Goal: Information Seeking & Learning: Learn about a topic

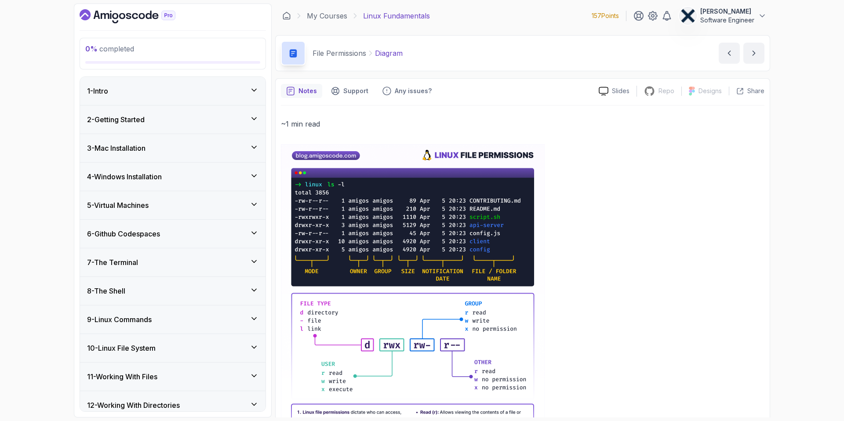
click at [185, 205] on div "5 - Virtual Machines" at bounding box center [172, 205] width 171 height 11
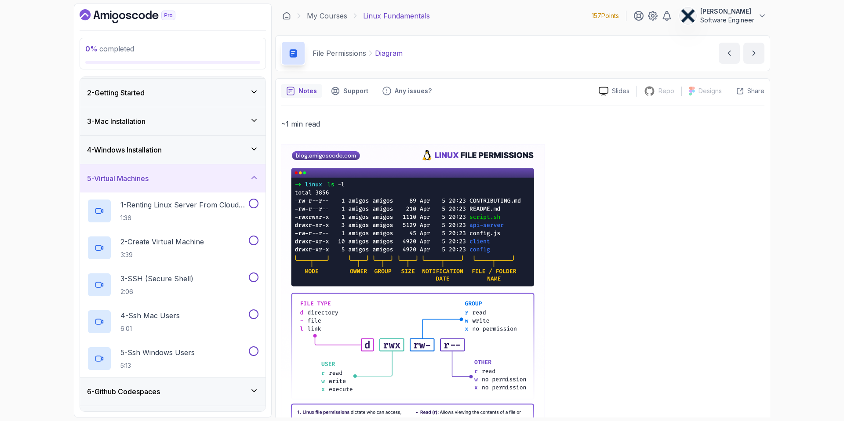
scroll to position [22, 0]
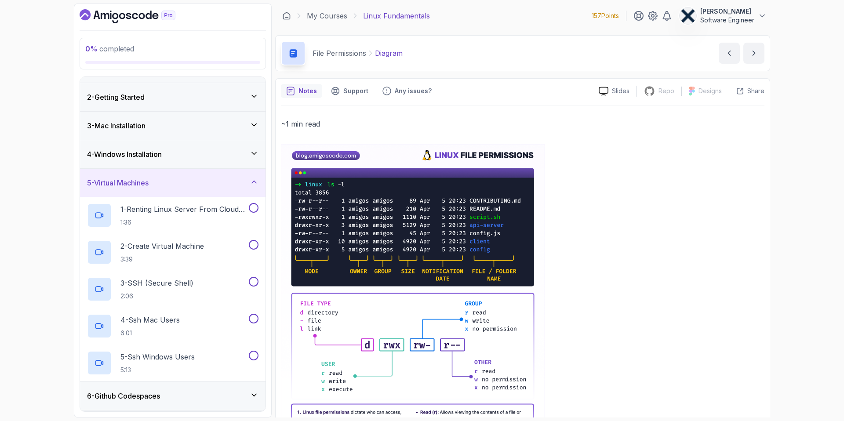
click at [172, 179] on div "5 - Virtual Machines" at bounding box center [172, 183] width 171 height 11
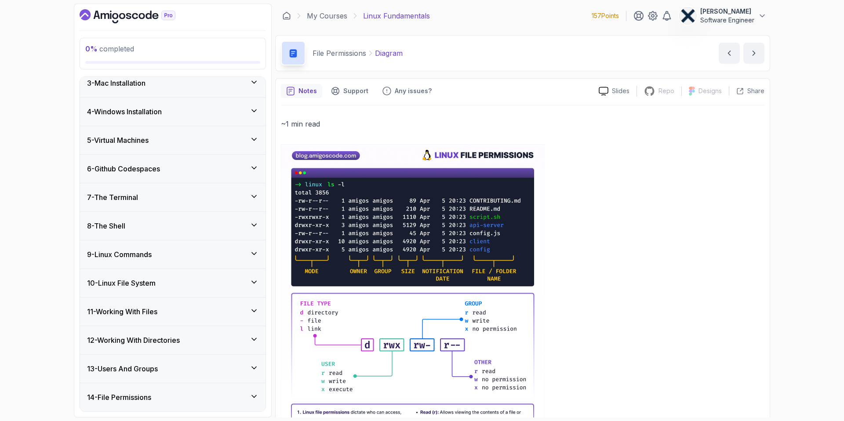
scroll to position [94, 0]
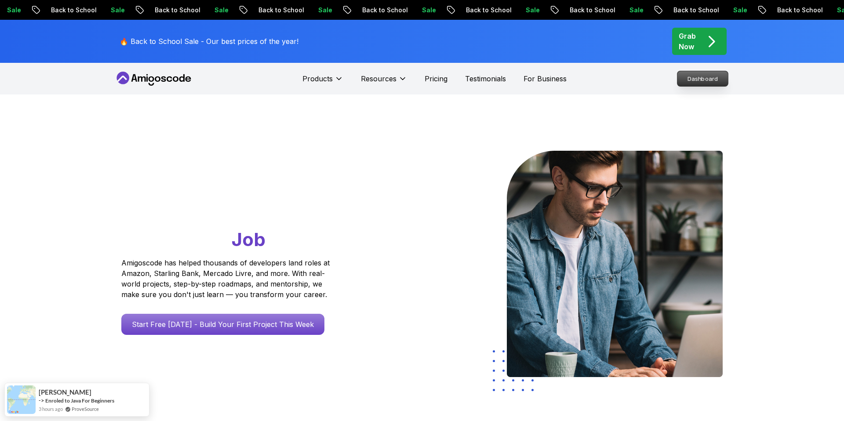
click at [695, 73] on p "Dashboard" at bounding box center [702, 78] width 51 height 15
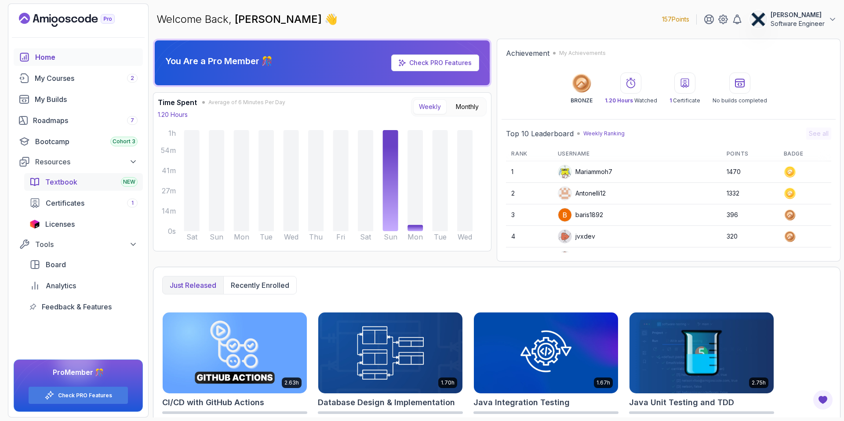
click at [63, 179] on span "Textbook" at bounding box center [61, 182] width 32 height 11
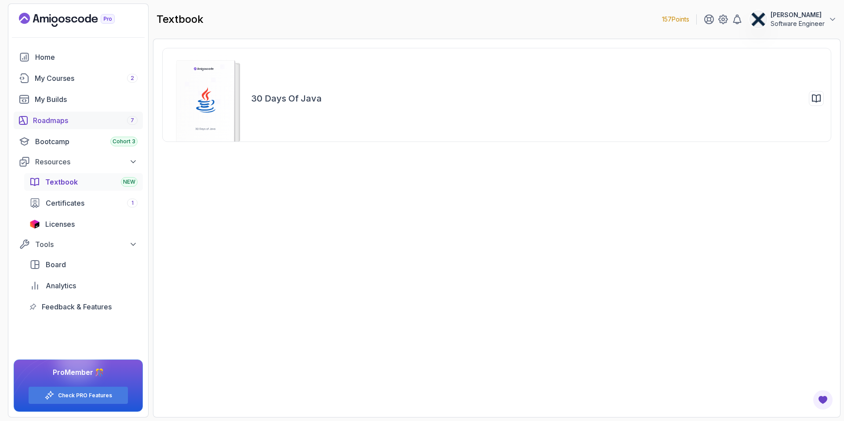
click at [73, 121] on div "Roadmaps 7" at bounding box center [85, 120] width 105 height 11
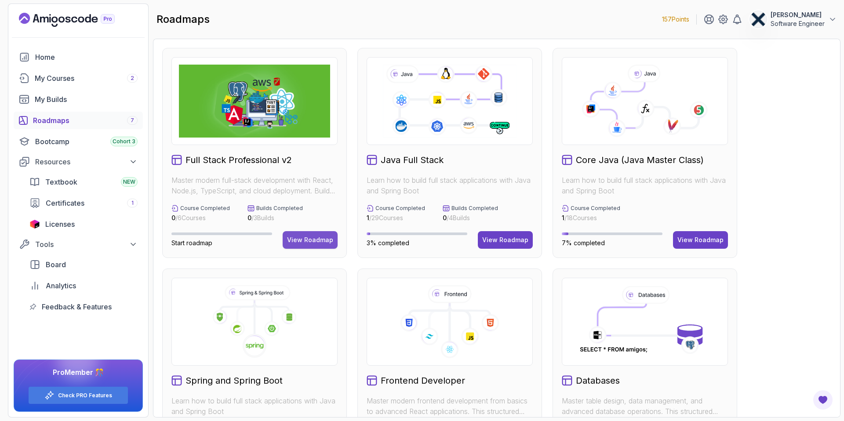
click at [318, 243] on div "View Roadmap" at bounding box center [310, 240] width 46 height 9
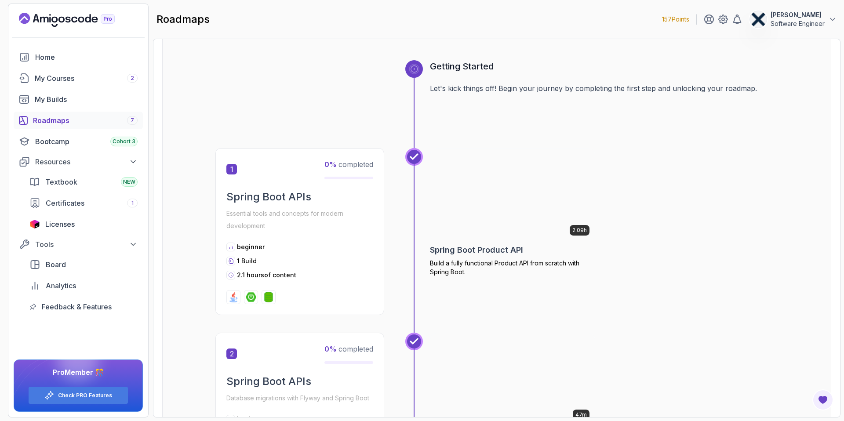
scroll to position [343, 0]
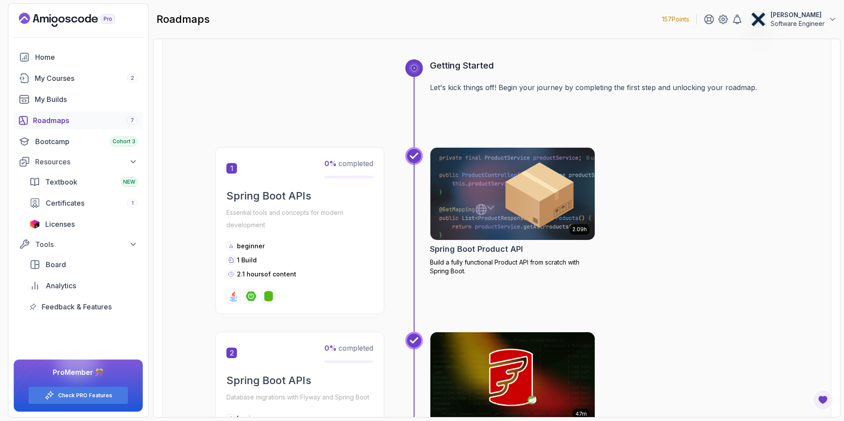
click at [460, 217] on img at bounding box center [512, 193] width 173 height 97
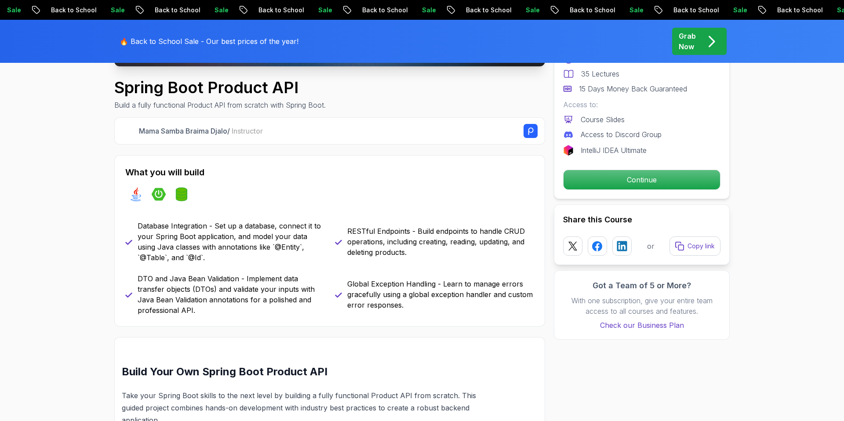
scroll to position [289, 0]
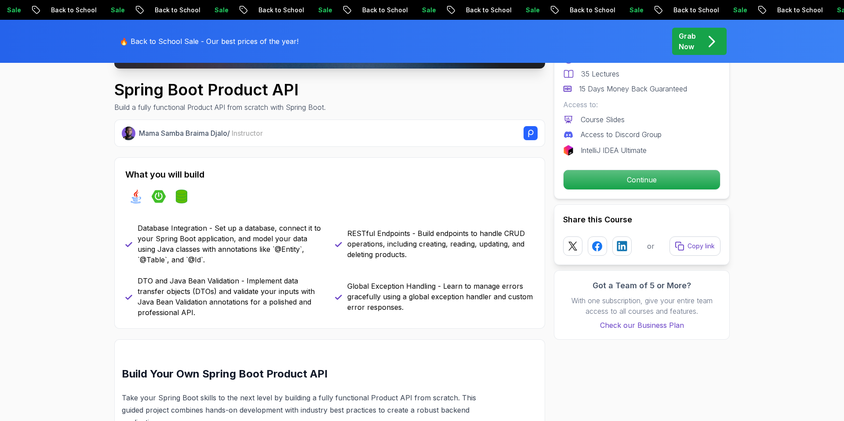
click at [584, 192] on div "Pro Course Includes: 2.09 Hours 35 Lectures 15 Days Money Back Guaranteed Acces…" at bounding box center [642, 102] width 176 height 196
click at [587, 184] on p "Continue" at bounding box center [641, 180] width 149 height 18
